Goal: Information Seeking & Learning: Learn about a topic

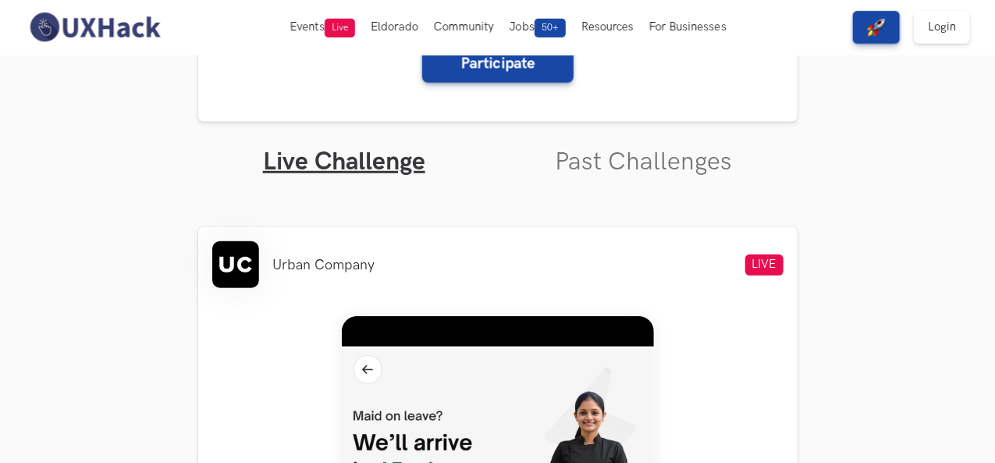
scroll to position [424, 0]
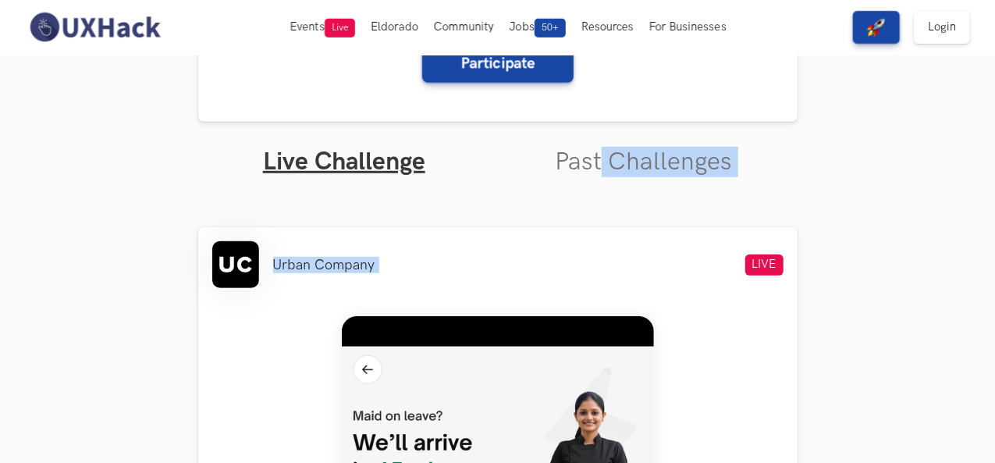
drag, startPoint x: 604, startPoint y: 177, endPoint x: 602, endPoint y: 137, distance: 40.6
click at [601, 152] on link "Past Challenges" at bounding box center [643, 162] width 177 height 30
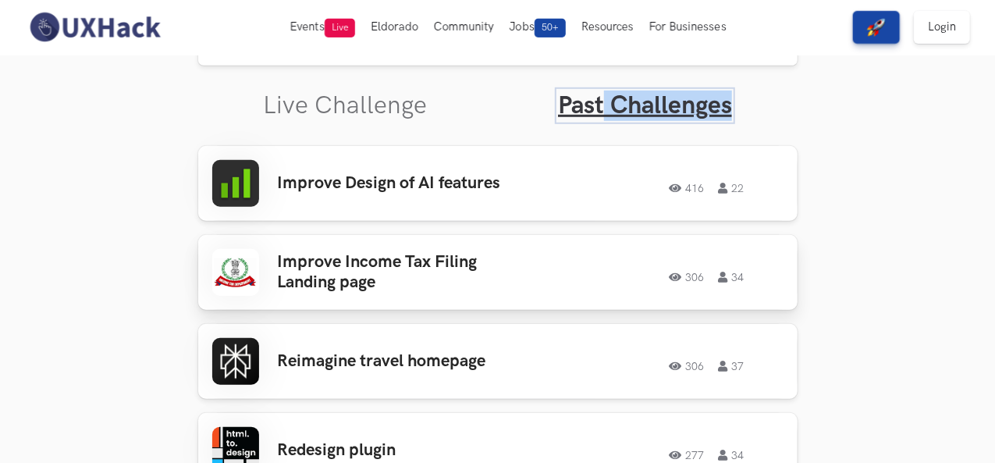
scroll to position [487, 0]
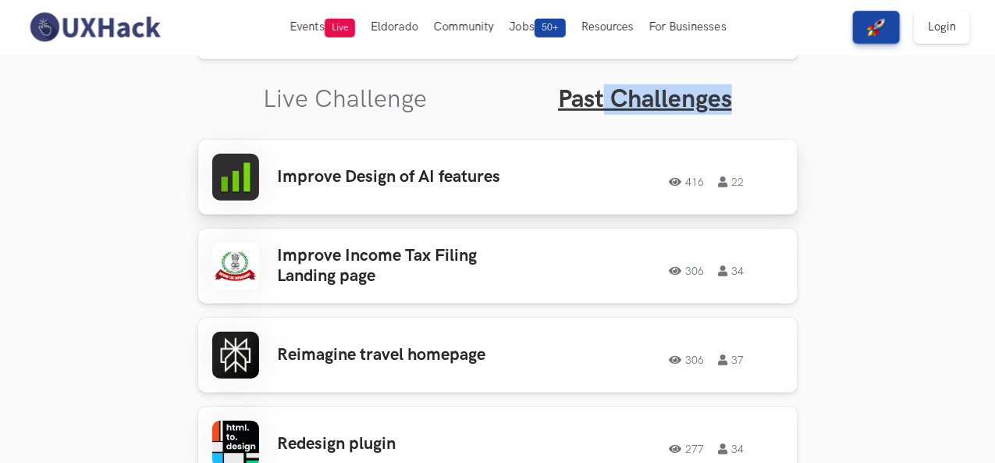
click at [535, 194] on div "Improve Design of AI features 416 22 416 22" at bounding box center [497, 177] width 571 height 47
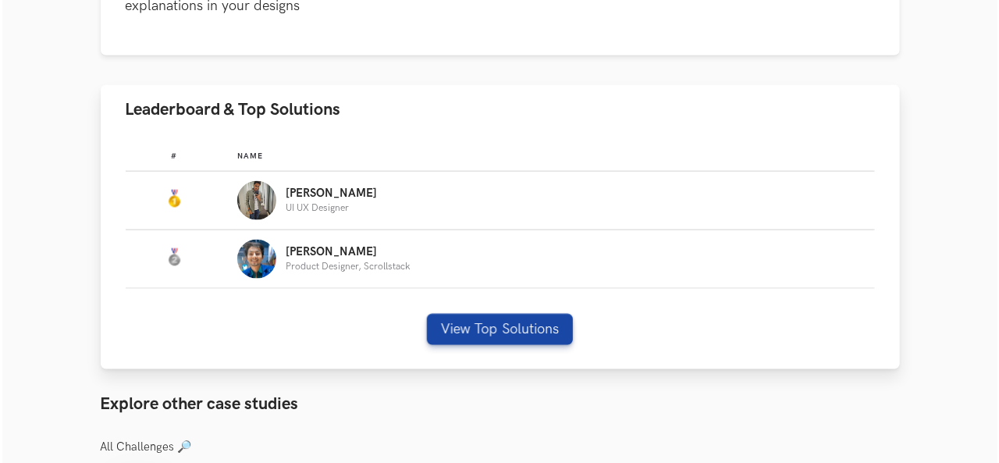
scroll to position [1010, 0]
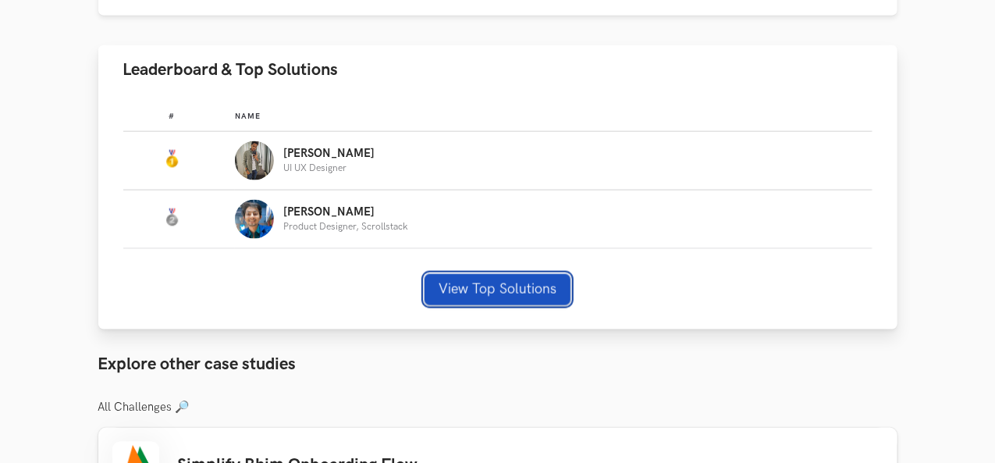
click at [524, 274] on button "View Top Solutions" at bounding box center [497, 289] width 146 height 31
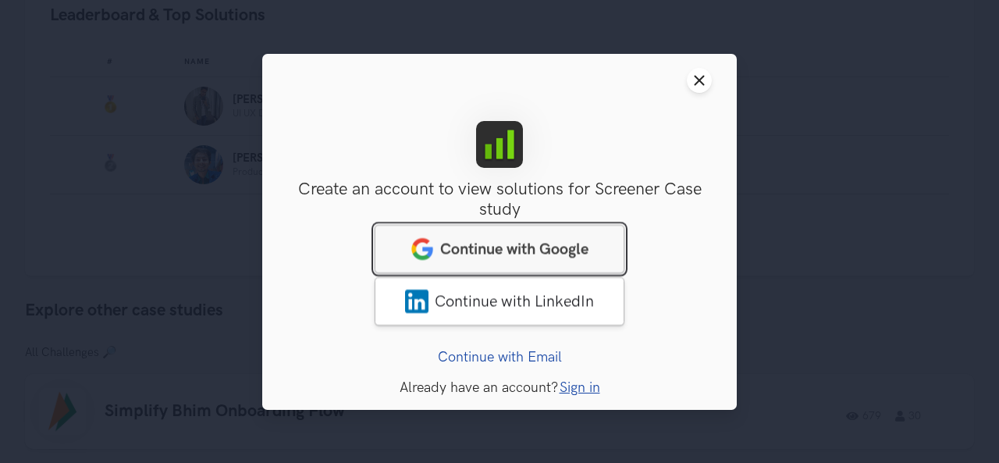
click at [535, 233] on link "Continue with Google" at bounding box center [500, 248] width 250 height 48
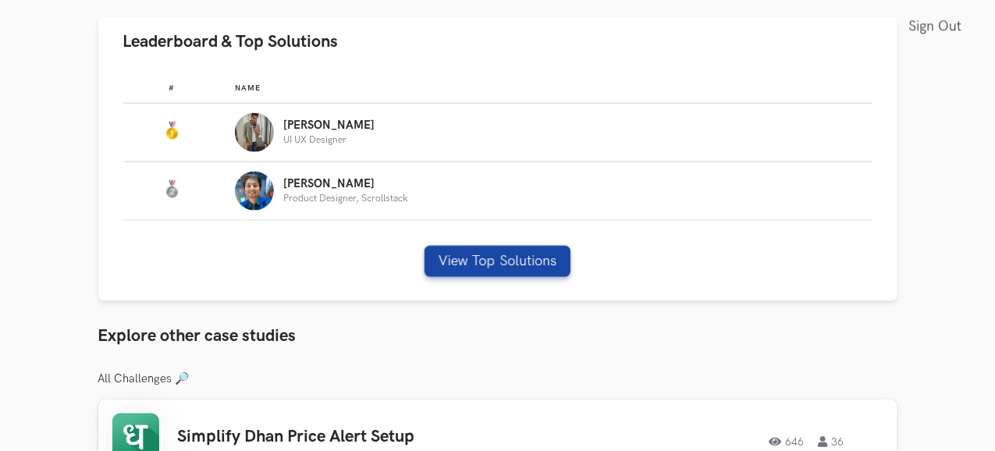
scroll to position [1049, 0]
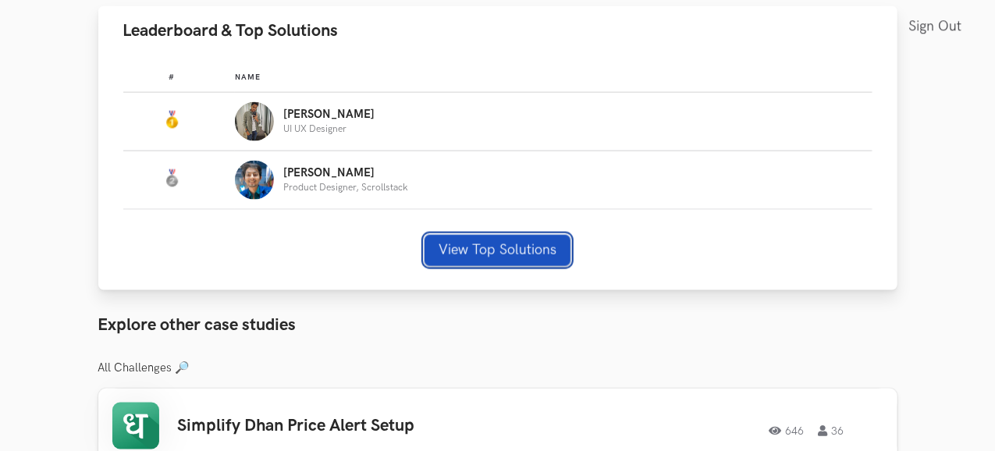
click at [556, 235] on button "View Top Solutions" at bounding box center [497, 250] width 146 height 31
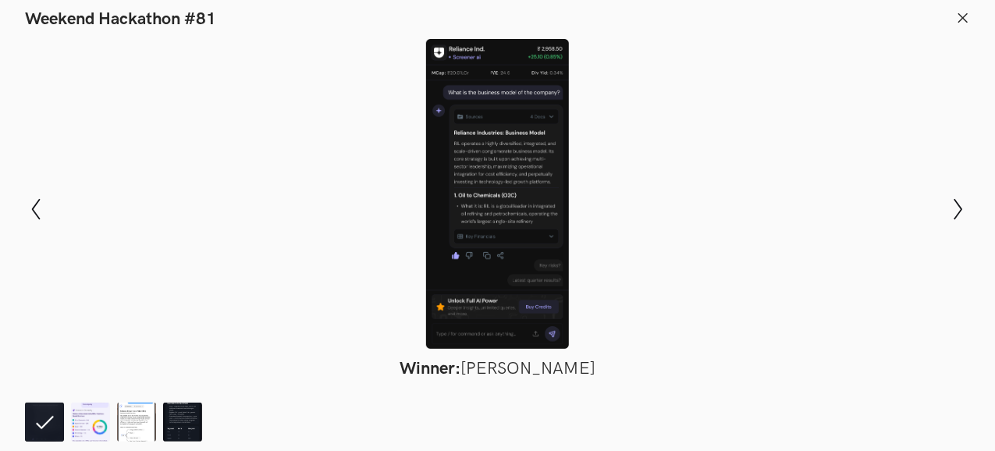
scroll to position [1196, 0]
click at [954, 213] on icon "Show next slide" at bounding box center [958, 209] width 23 height 23
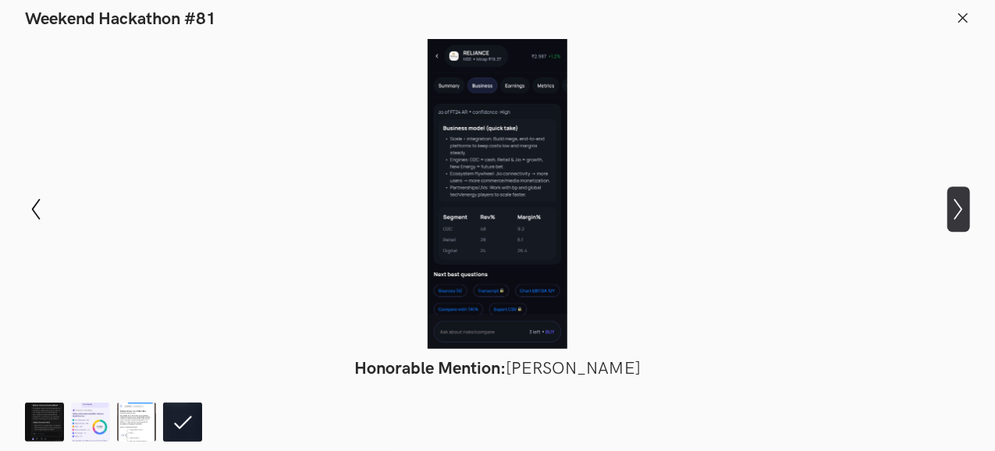
scroll to position [1196, 36]
